Goal: Task Accomplishment & Management: Manage account settings

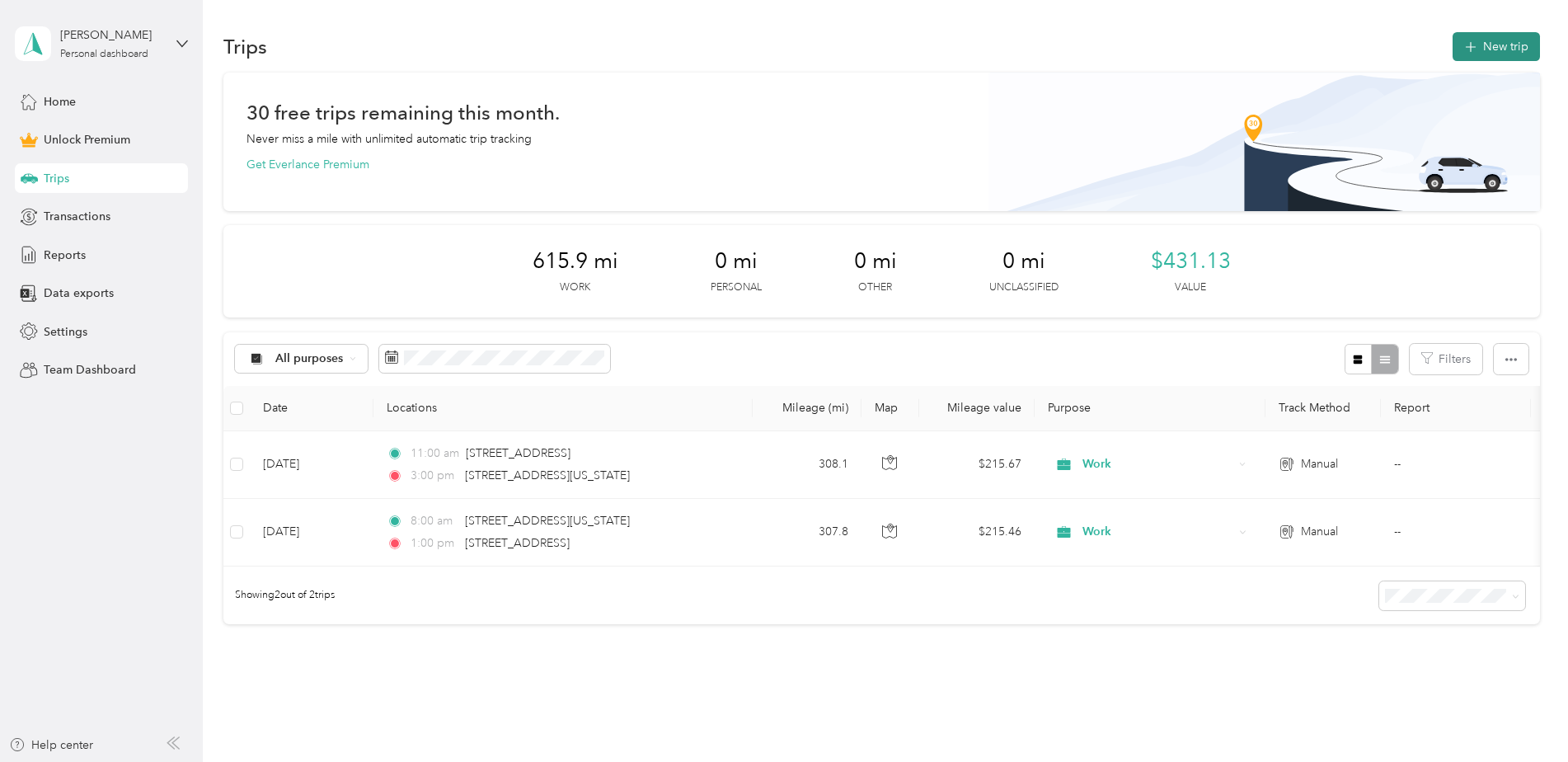
click at [1502, 45] on button "New trip" at bounding box center [1497, 47] width 87 height 29
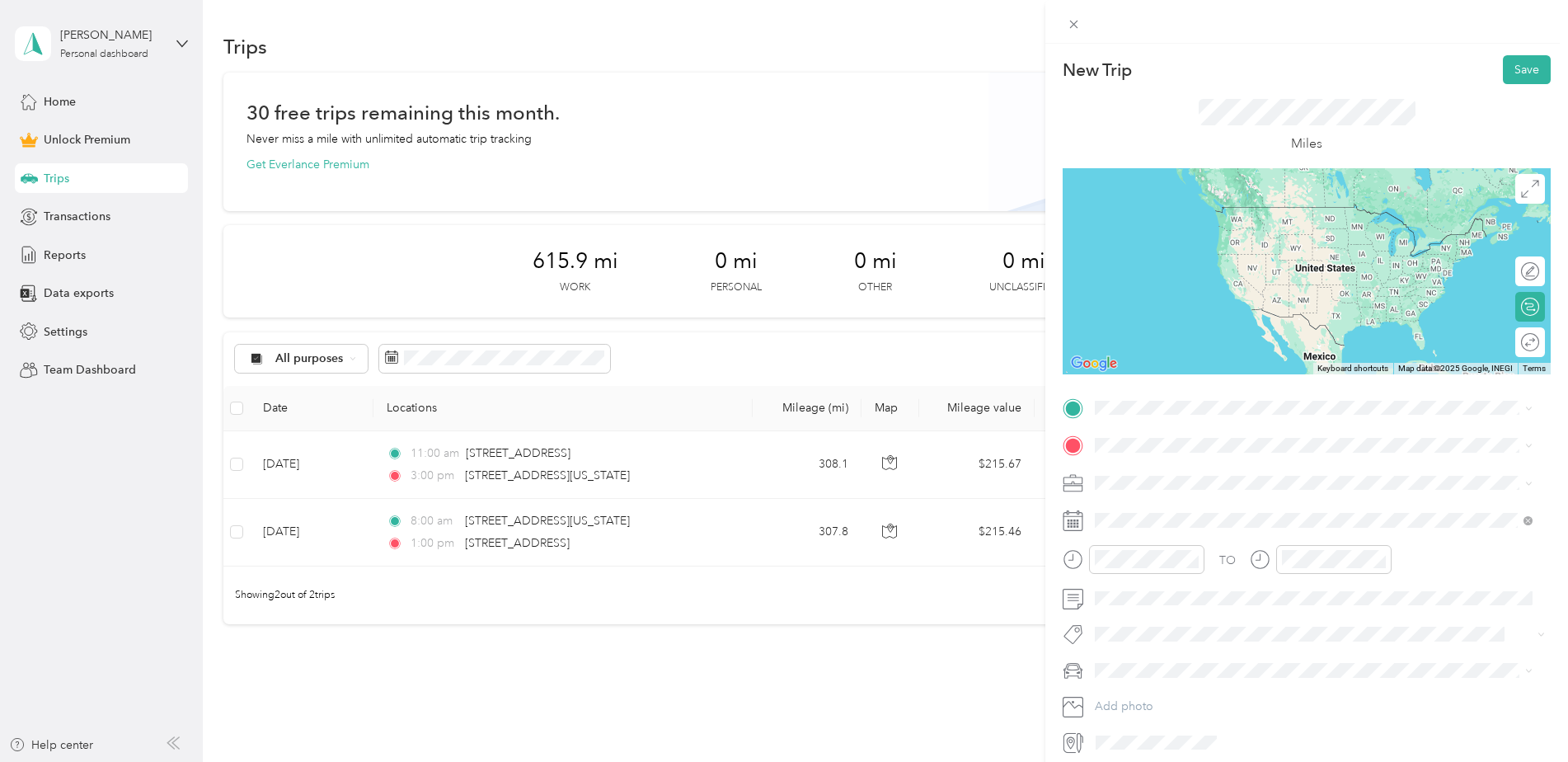
click at [1189, 467] on span "[STREET_ADDRESS][US_STATE][US_STATE]" at bounding box center [1239, 460] width 225 height 15
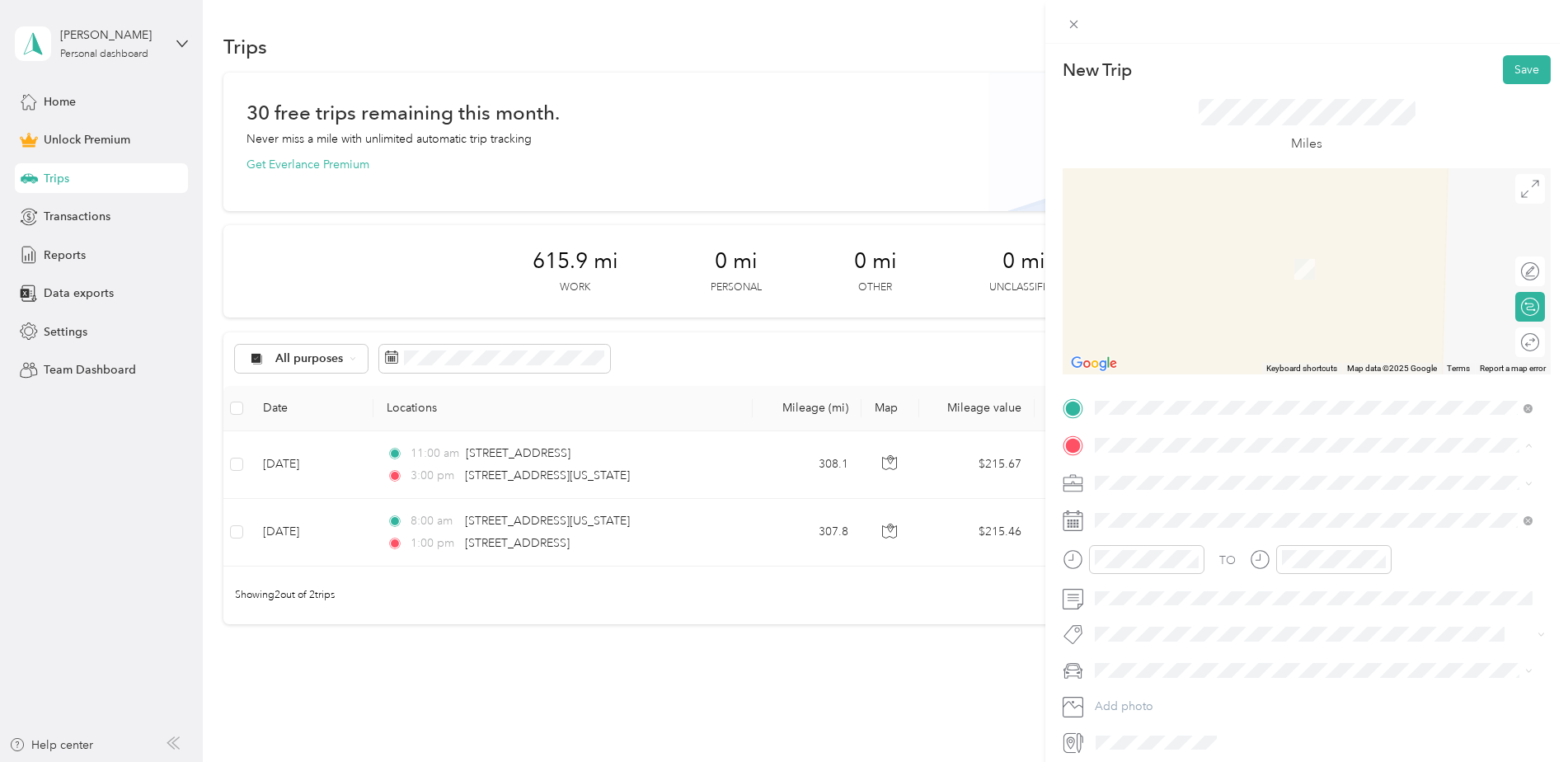
click at [184, 47] on div "New Trip Save This trip cannot be edited because it is either under review, app…" at bounding box center [784, 381] width 1568 height 762
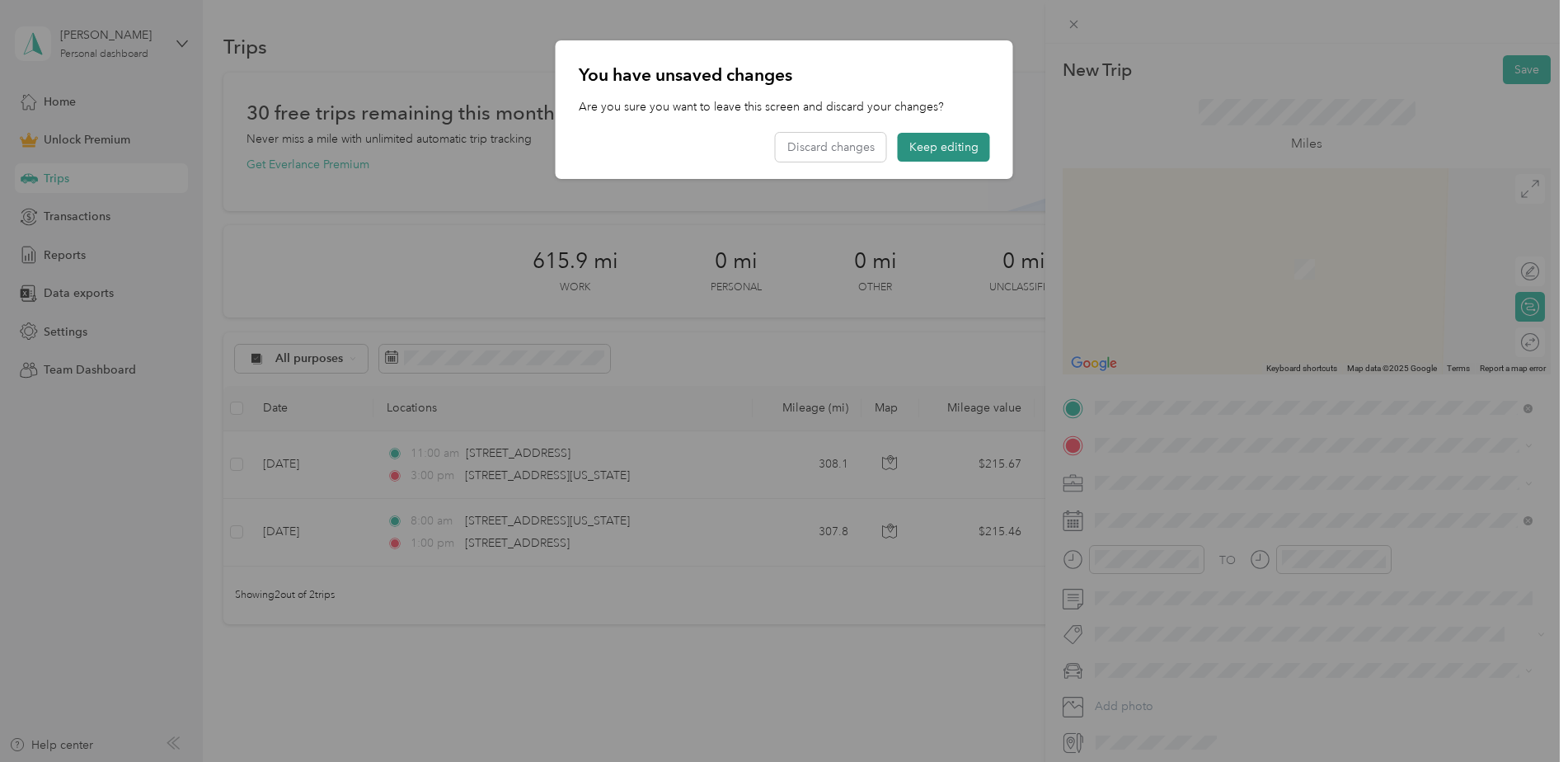
click at [961, 156] on button "Keep editing" at bounding box center [944, 147] width 92 height 29
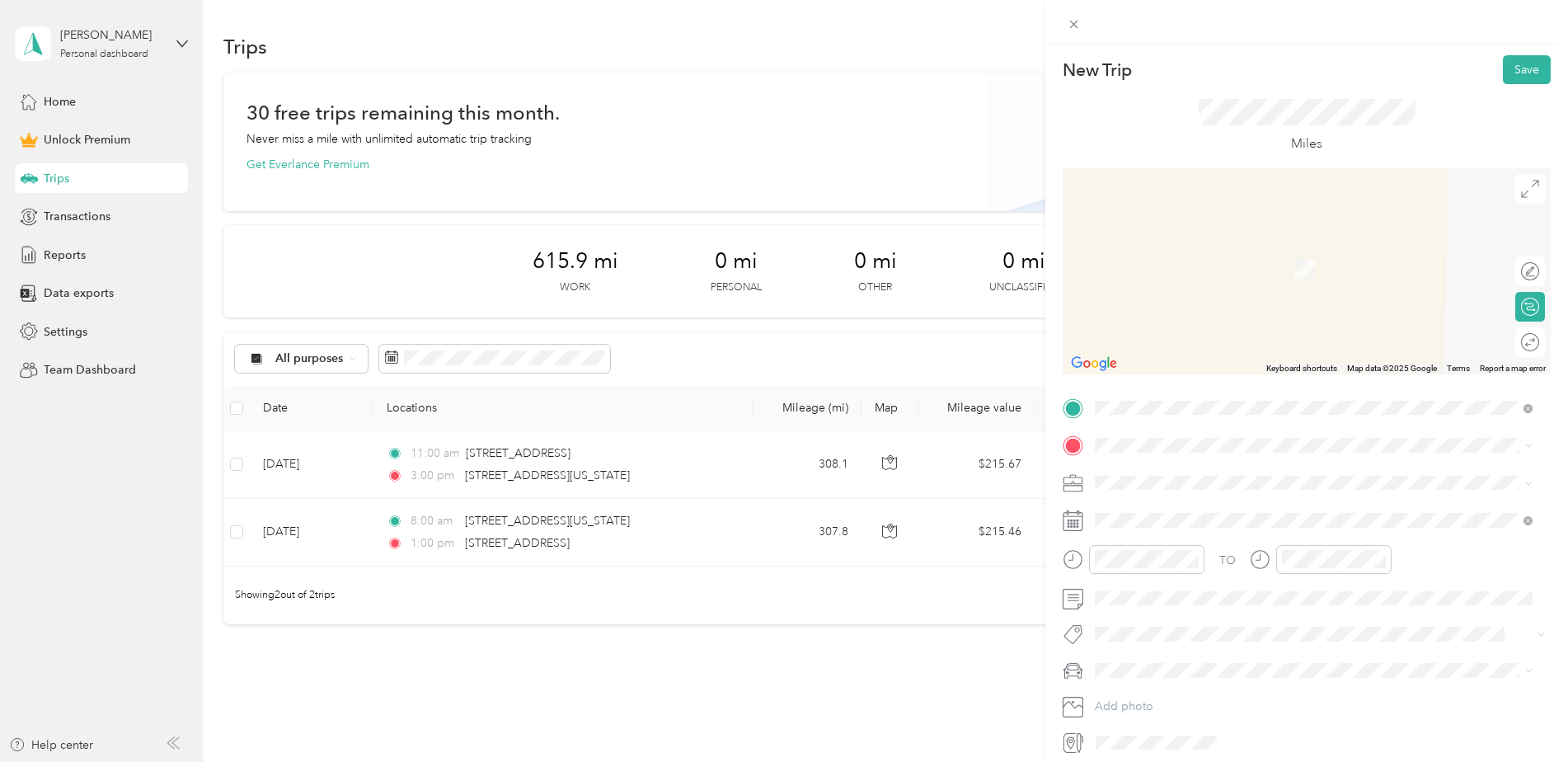
click at [57, 100] on div "New Trip Save This trip cannot be edited because it is either under review, app…" at bounding box center [784, 381] width 1568 height 762
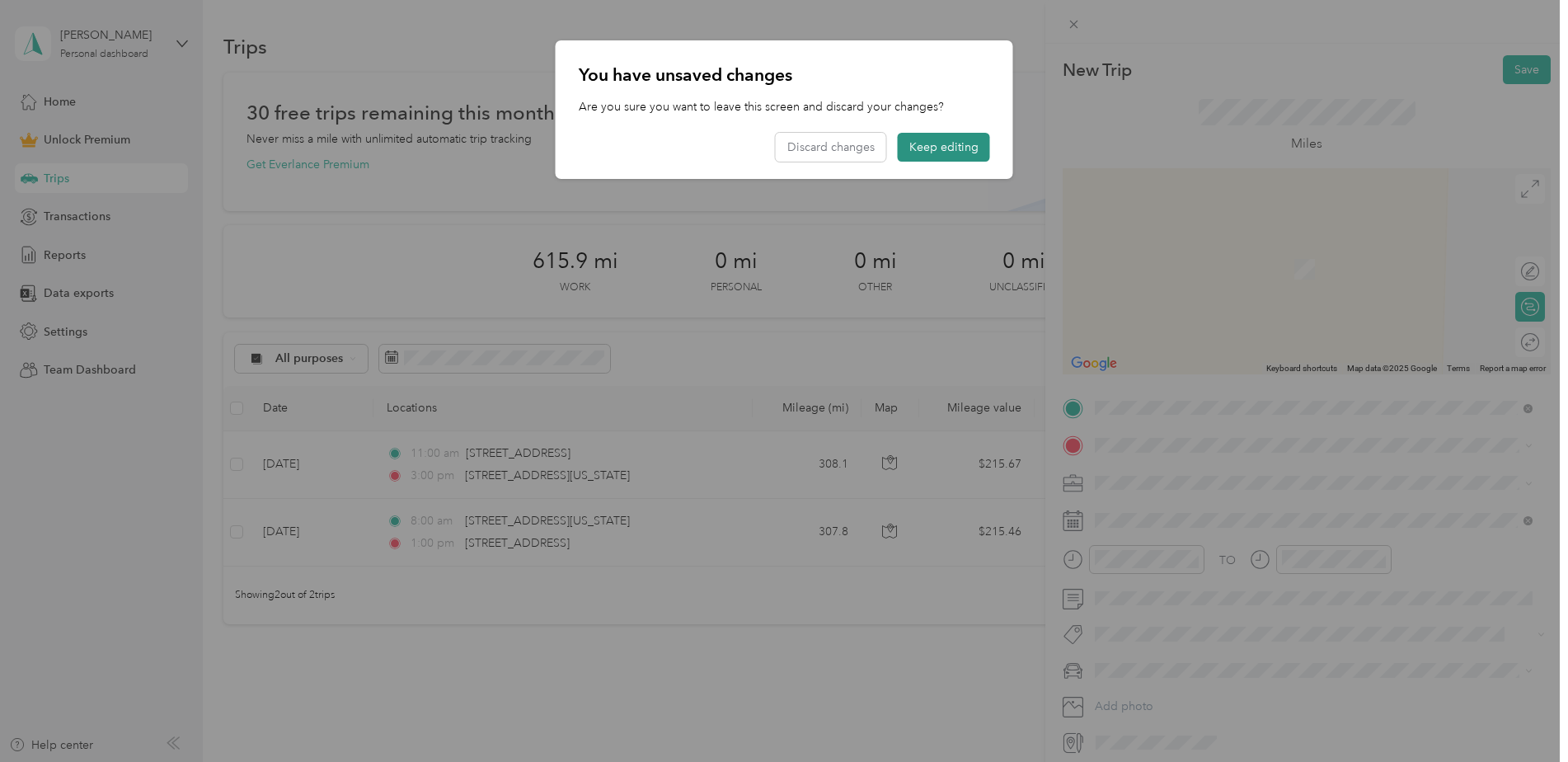
click at [938, 150] on button "Keep editing" at bounding box center [944, 147] width 92 height 29
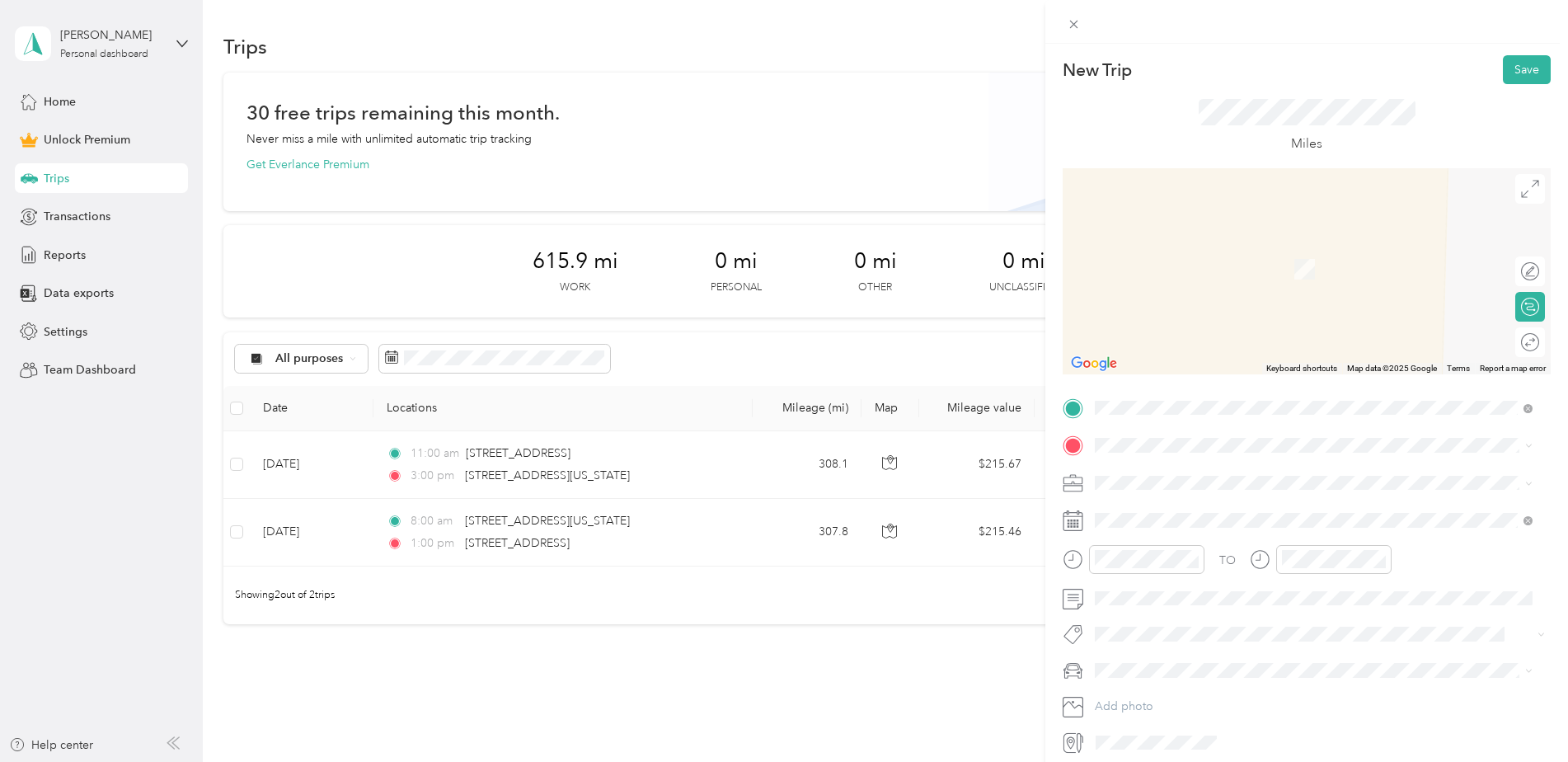
click at [60, 101] on div "New Trip Save This trip cannot be edited because it is either under review, app…" at bounding box center [784, 381] width 1568 height 762
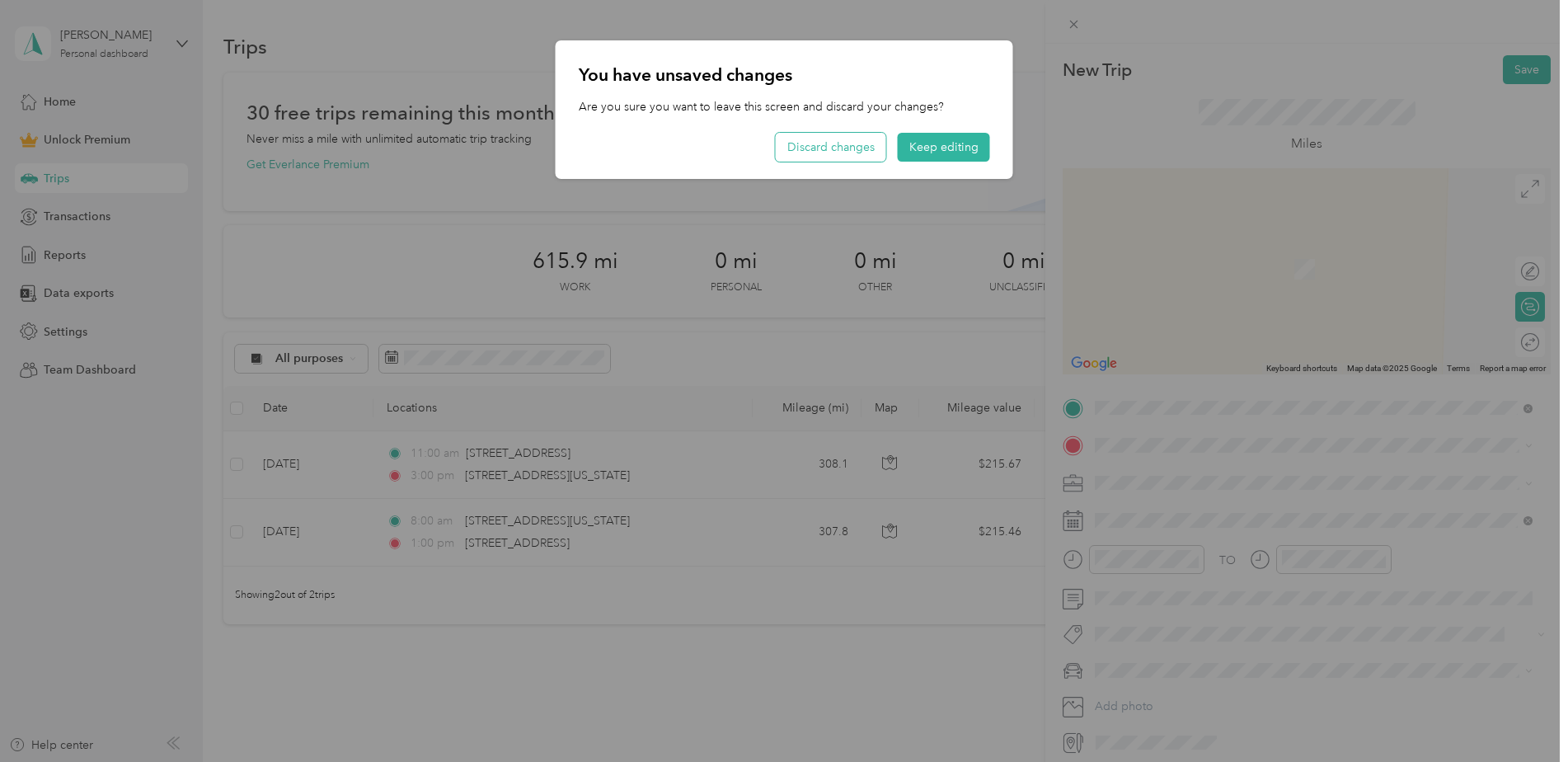
click at [816, 147] on button "Discard changes" at bounding box center [831, 147] width 111 height 29
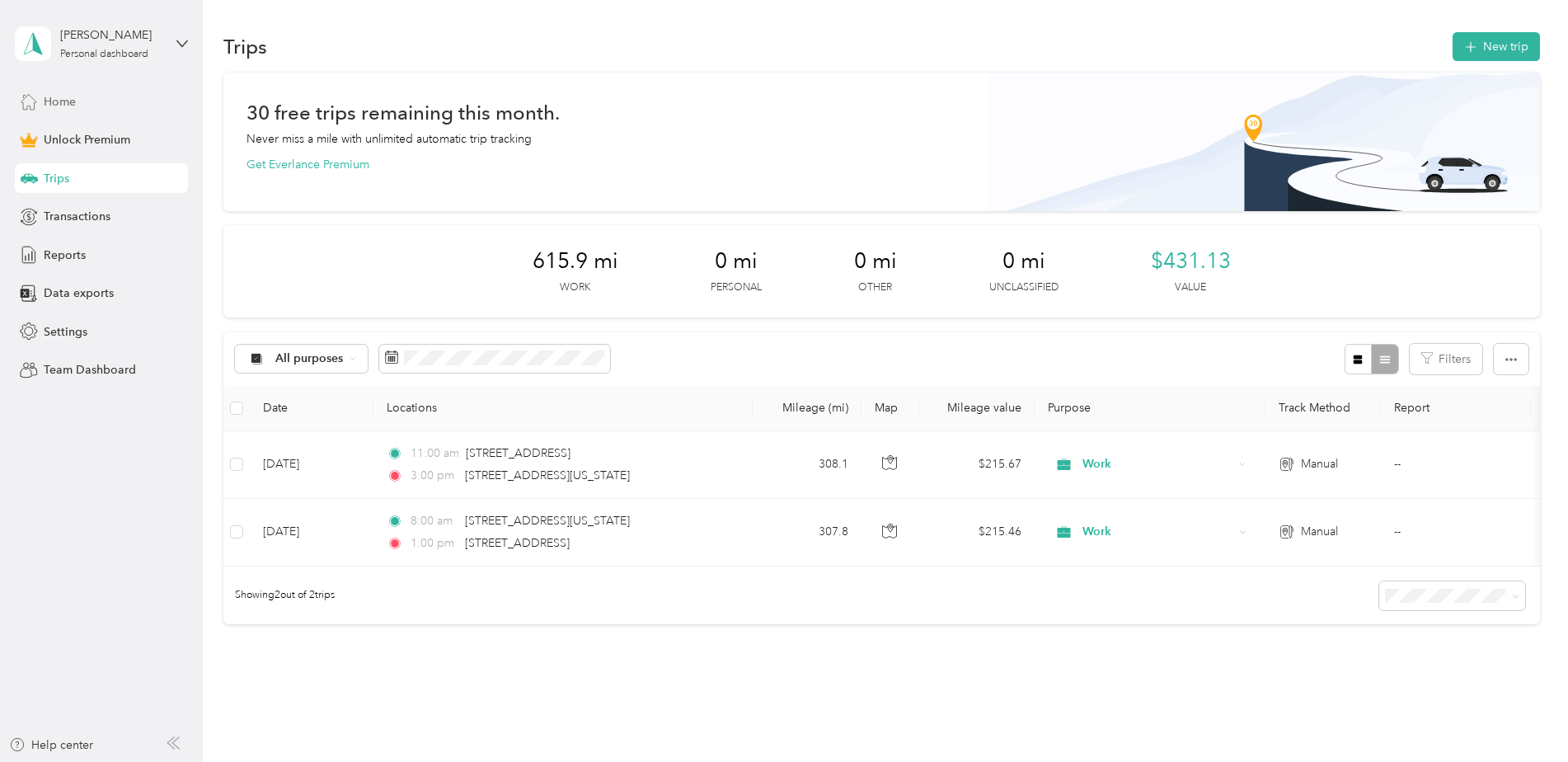
click at [59, 101] on span "Home" at bounding box center [60, 101] width 32 height 17
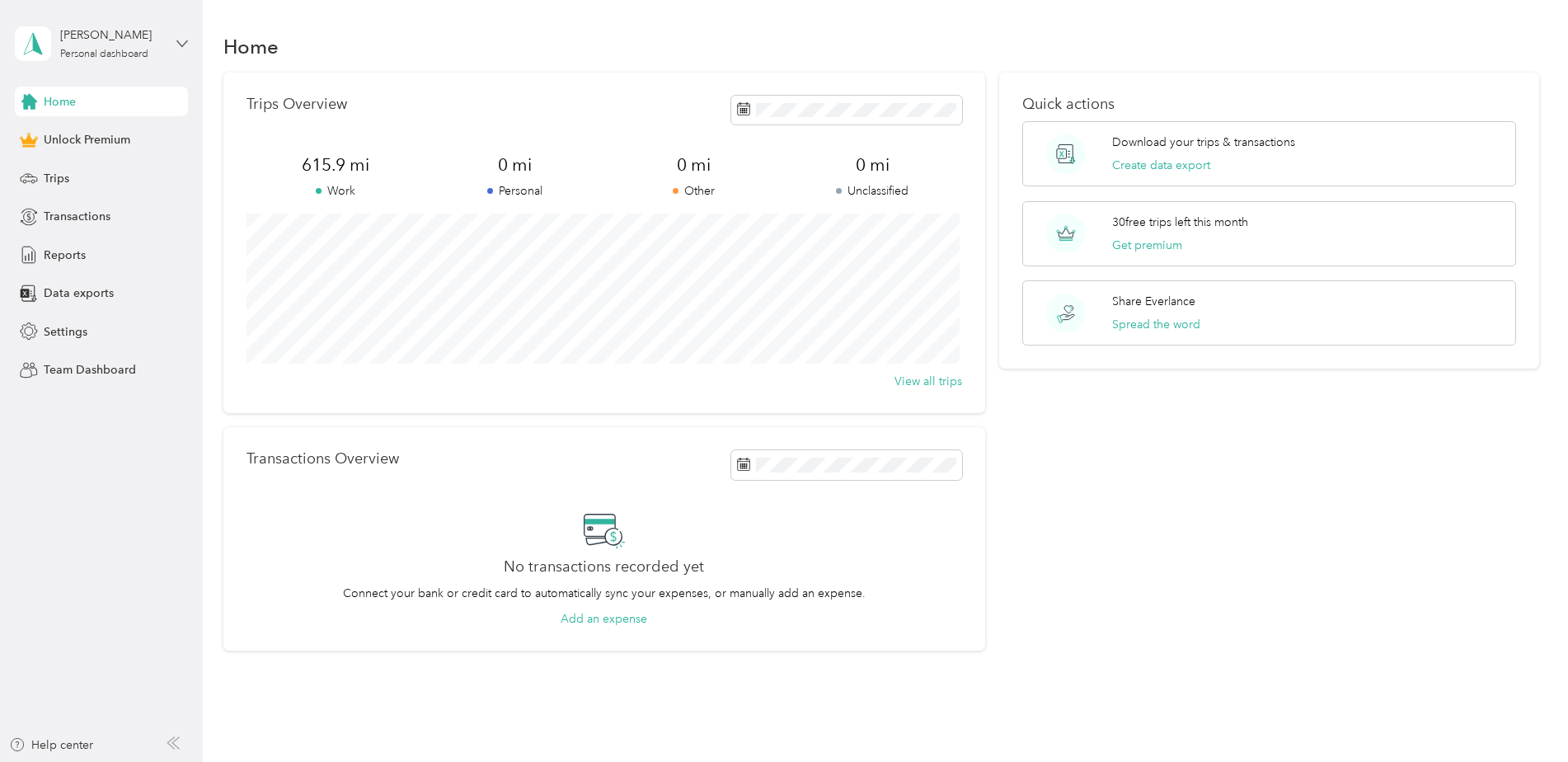
click at [182, 44] on icon at bounding box center [182, 44] width 12 height 12
click at [333, 32] on div "Home" at bounding box center [882, 47] width 1317 height 35
click at [57, 332] on span "Settings" at bounding box center [66, 332] width 44 height 17
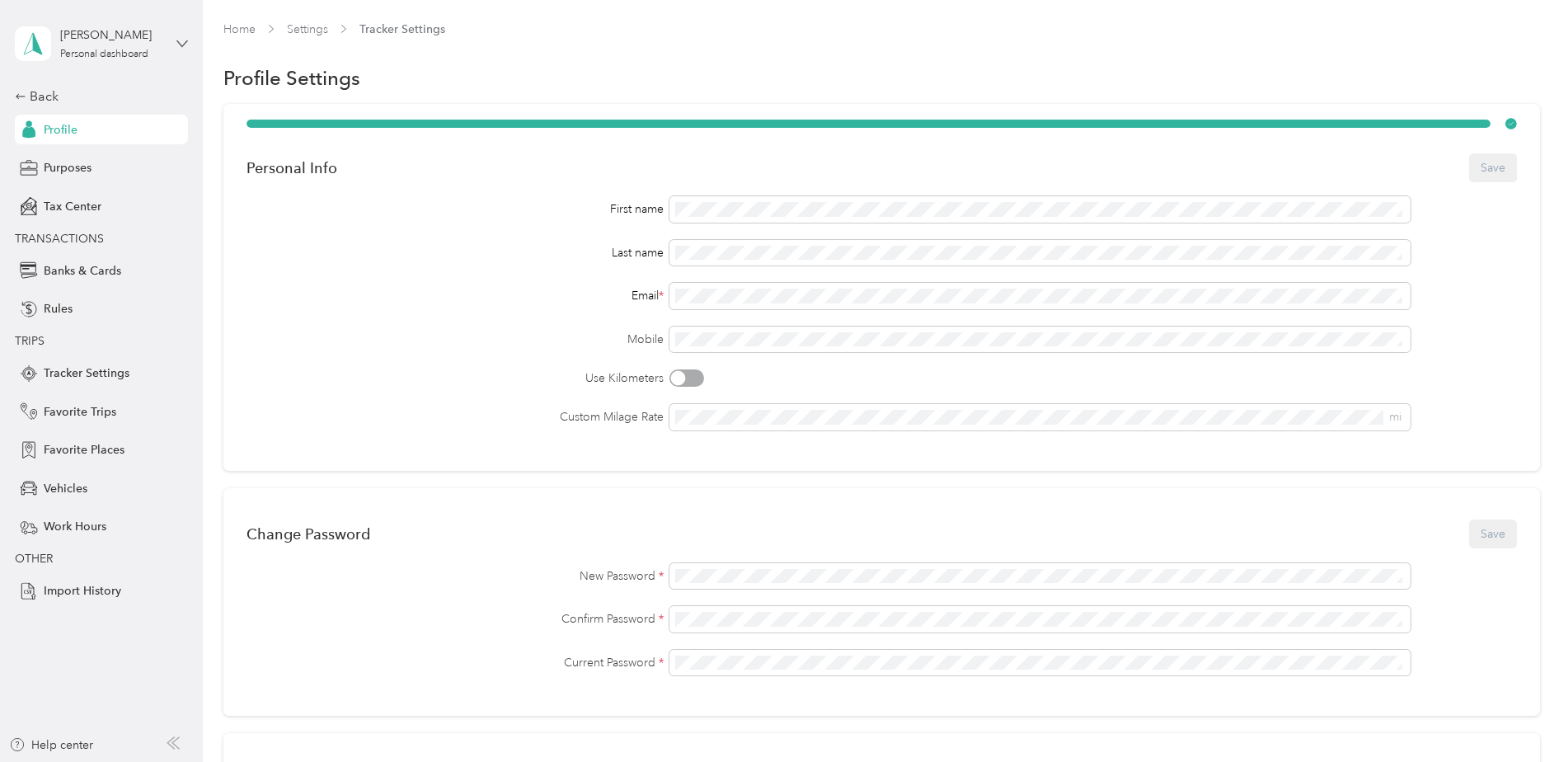
click at [179, 47] on icon at bounding box center [182, 44] width 12 height 12
click at [179, 46] on icon at bounding box center [182, 44] width 12 height 12
